Goal: Book appointment/travel/reservation

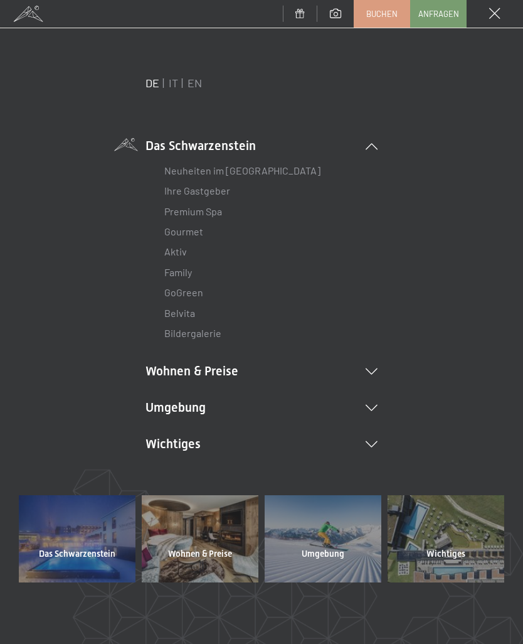
click at [373, 441] on icon at bounding box center [372, 444] width 12 height 6
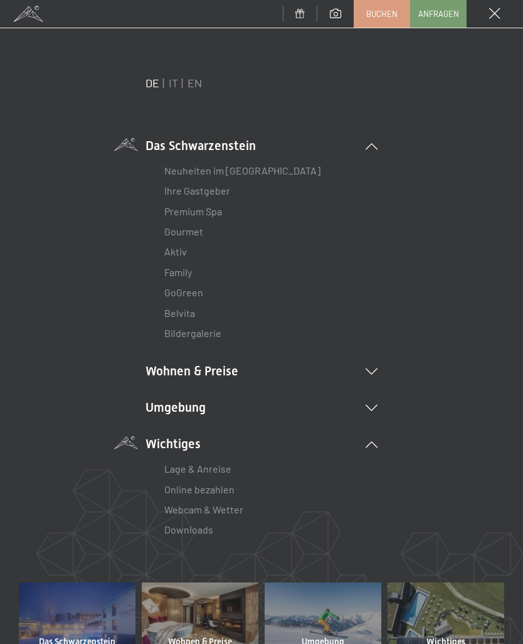
click at [373, 363] on li "Wohnen & Preise Inklusivleistungen Zimmer & Preise Liste Angebote Liste Familie…" at bounding box center [262, 371] width 232 height 18
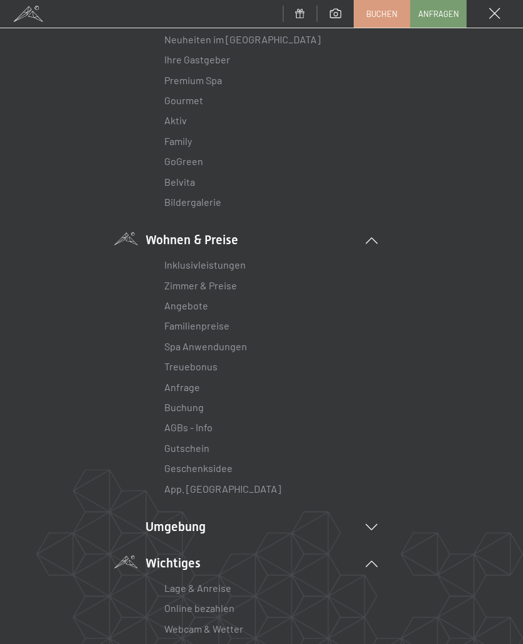
scroll to position [132, 0]
click at [193, 400] on link "Buchung" at bounding box center [184, 406] width 40 height 12
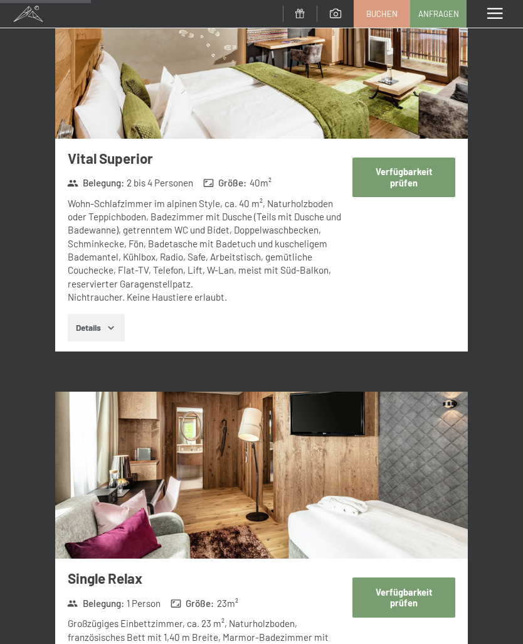
scroll to position [1116, 0]
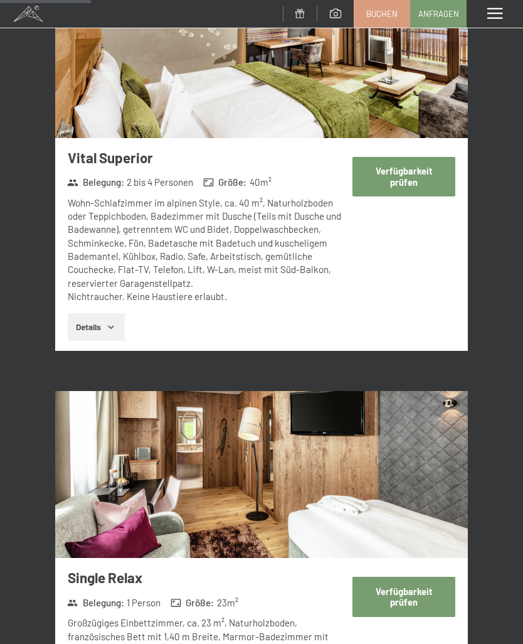
click at [496, 13] on span at bounding box center [494, 13] width 15 height 11
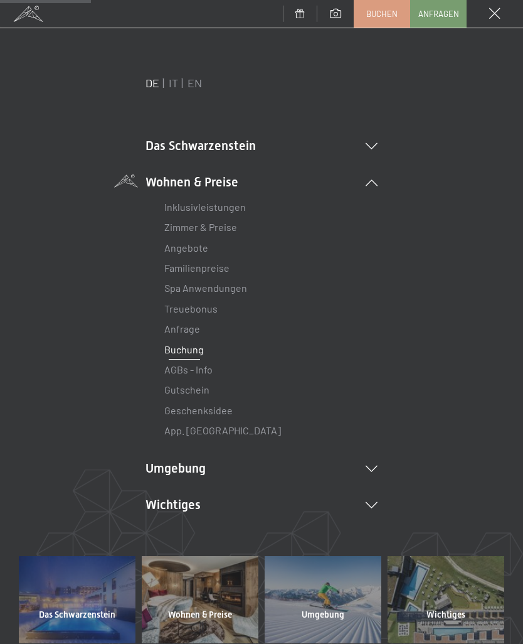
click at [373, 502] on icon at bounding box center [372, 505] width 12 height 6
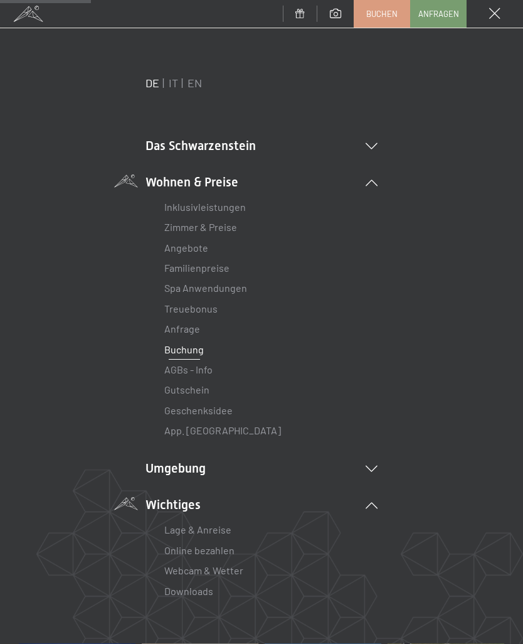
click at [215, 546] on link "Online bezahlen" at bounding box center [199, 550] width 70 height 12
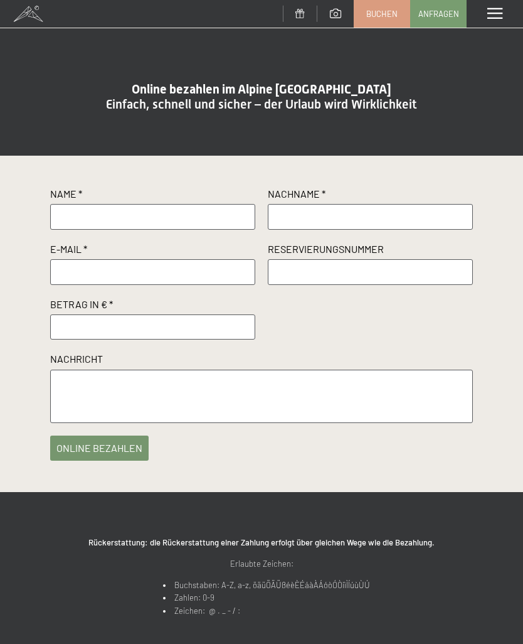
click at [36, 9] on span at bounding box center [28, 14] width 56 height 28
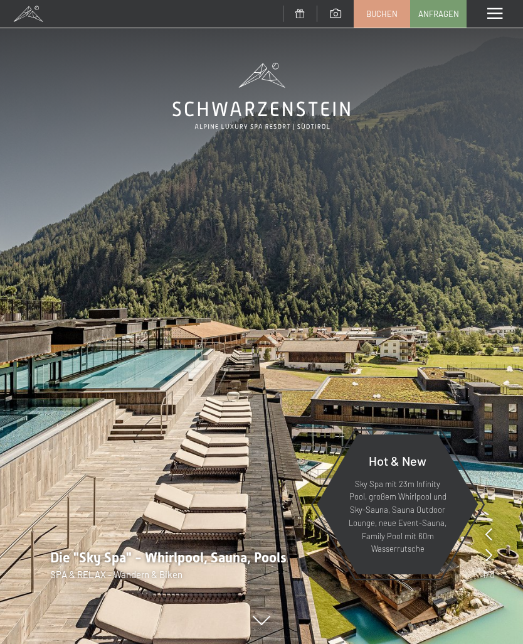
click at [493, 13] on span at bounding box center [494, 13] width 15 height 11
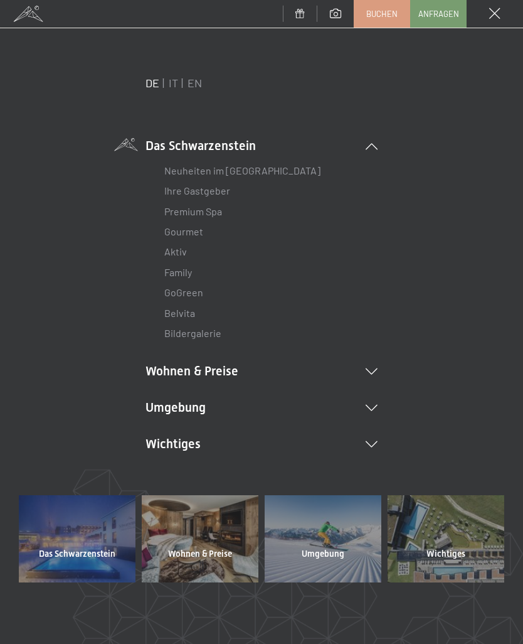
click at [459, 536] on div at bounding box center [446, 538] width 117 height 87
